Goal: Information Seeking & Learning: Understand process/instructions

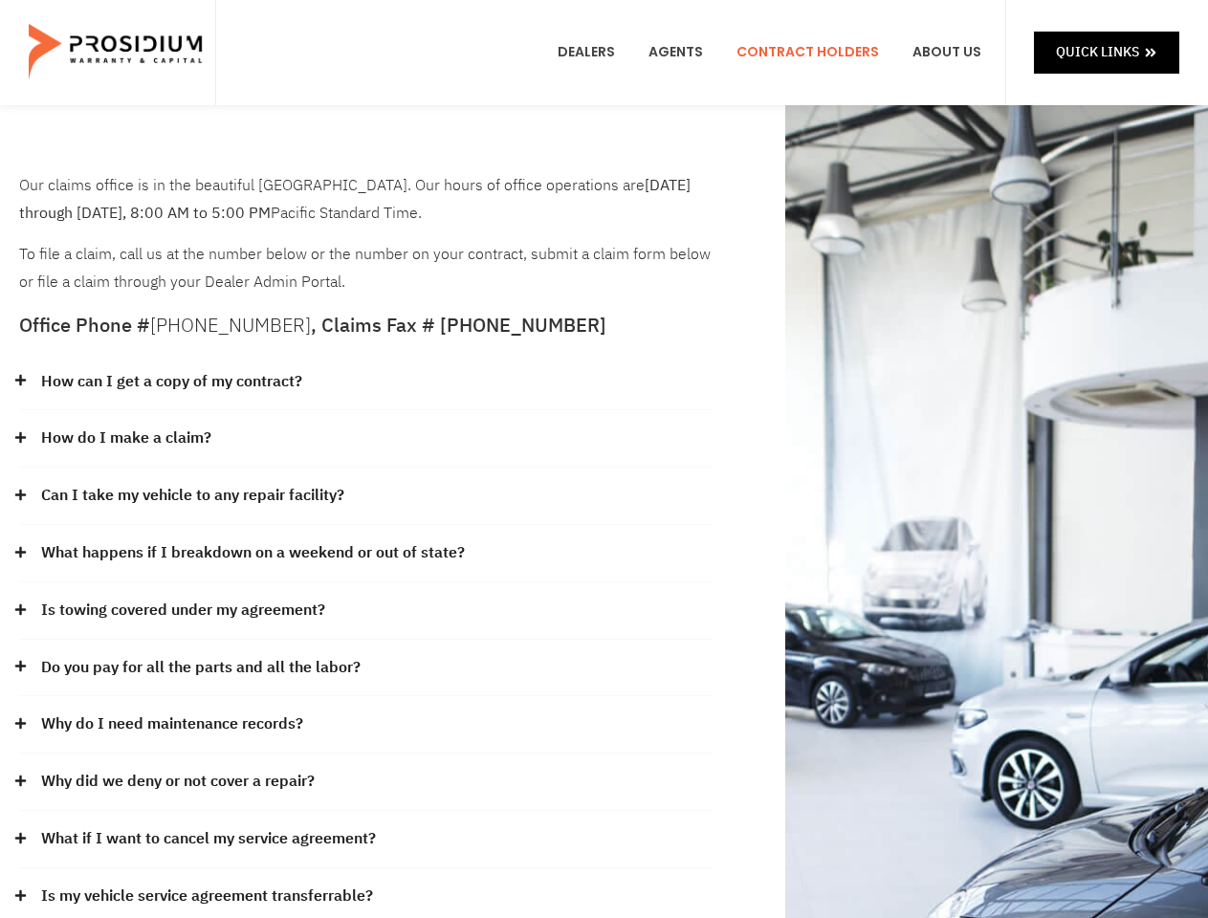
click at [604, 459] on div "How do I make a claim?" at bounding box center [366, 438] width 695 height 57
click at [366, 383] on div "How can I get a copy of my contract?" at bounding box center [366, 382] width 695 height 57
click at [170, 382] on link "How can I get a copy of my contract?" at bounding box center [171, 382] width 261 height 28
click at [366, 439] on div "How do I make a claim?" at bounding box center [366, 438] width 695 height 57
click at [125, 438] on link "How do I make a claim?" at bounding box center [126, 439] width 170 height 28
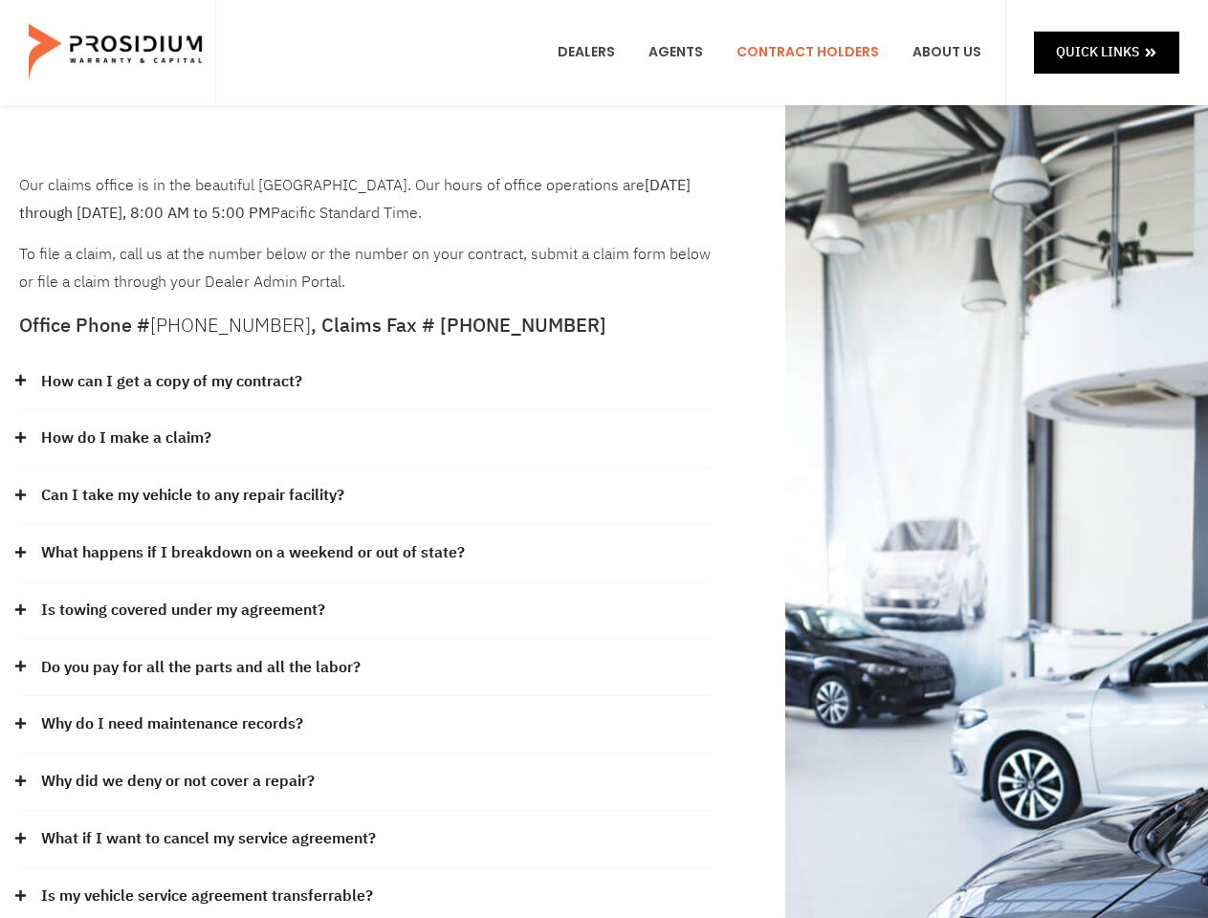
click at [366, 497] on div "Can I take my vehicle to any repair facility?" at bounding box center [366, 496] width 695 height 57
click at [193, 496] on link "Can I take my vehicle to any repair facility?" at bounding box center [192, 496] width 303 height 28
click at [366, 554] on link "What happens if I breakdown on a weekend or out of state?" at bounding box center [253, 554] width 424 height 28
click at [251, 553] on link "What happens if I breakdown on a weekend or out of state?" at bounding box center [253, 554] width 424 height 28
click at [366, 611] on div "Is towing covered under my agreement?" at bounding box center [366, 611] width 695 height 57
